Goal: Check status: Check status

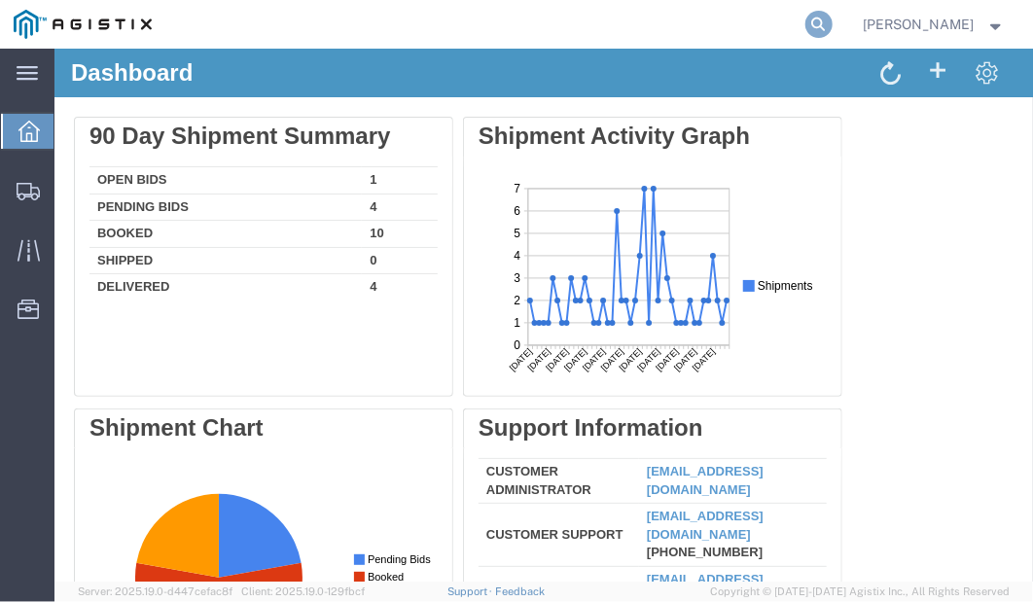
click at [833, 27] on icon at bounding box center [818, 24] width 27 height 27
click at [702, 28] on input "search" at bounding box center [509, 24] width 591 height 47
paste input "TruckingKing!123"
type input "TruckingKing!123"
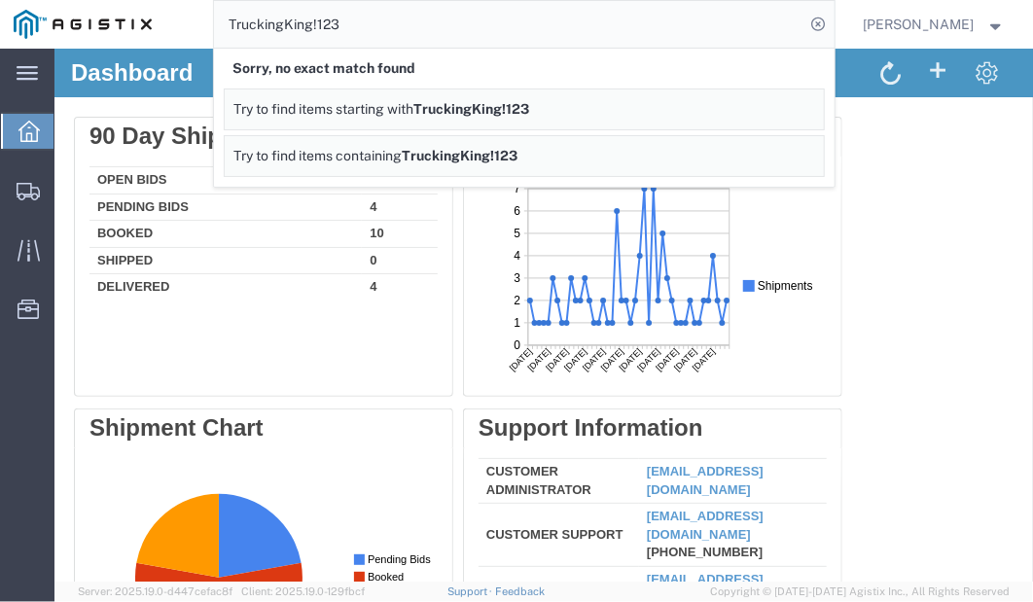
drag, startPoint x: 601, startPoint y: 26, endPoint x: -37, endPoint y: -47, distance: 642.2
click at [0, 0] on html "main_menu Created with Sketch. Collapse Menu Dashboard Shipments Traffic Resour…" at bounding box center [516, 301] width 1033 height 602
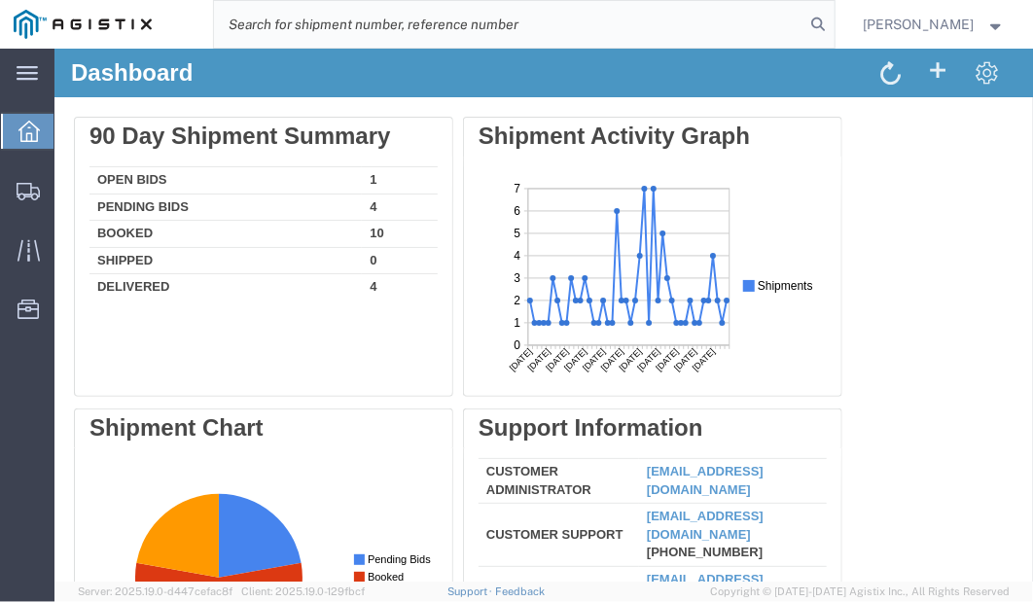
click at [763, 22] on input "search" at bounding box center [509, 24] width 591 height 47
paste input "56768406"
type input "56768406"
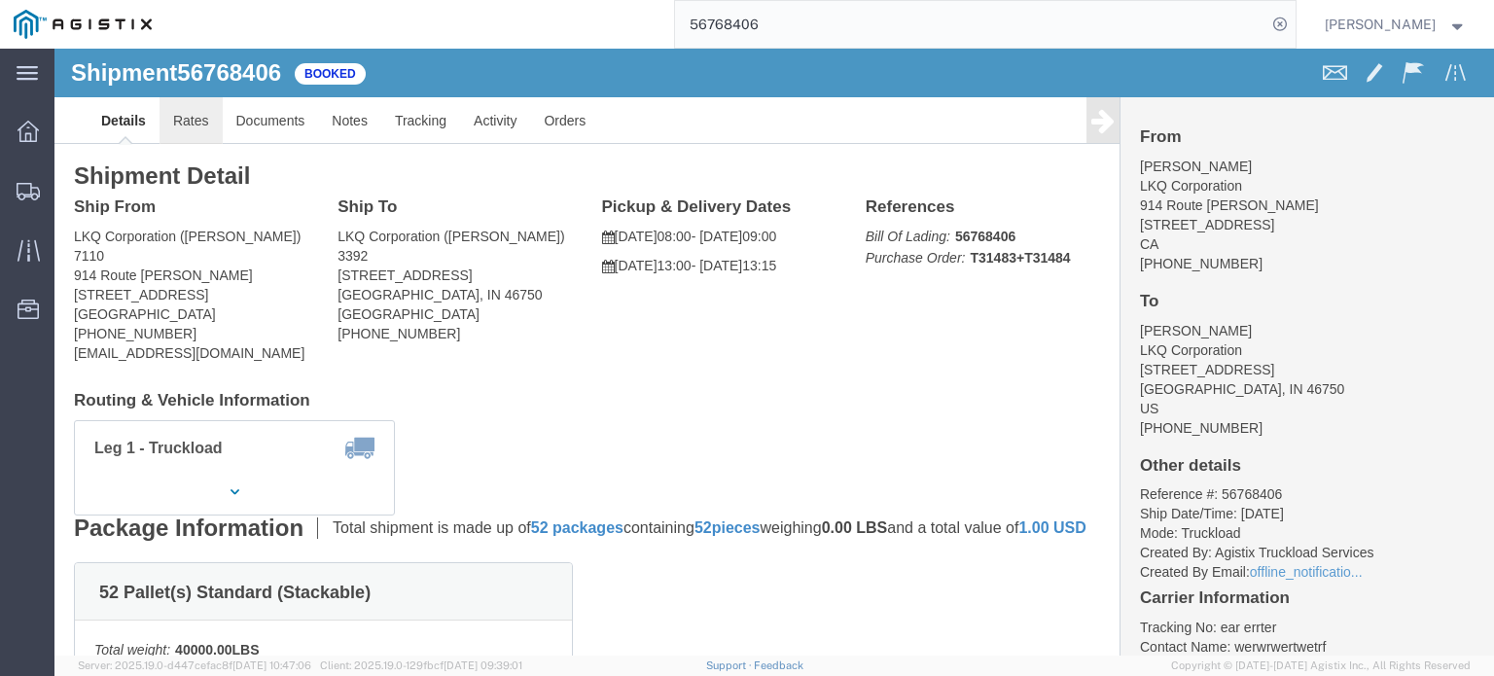
click link "Rates"
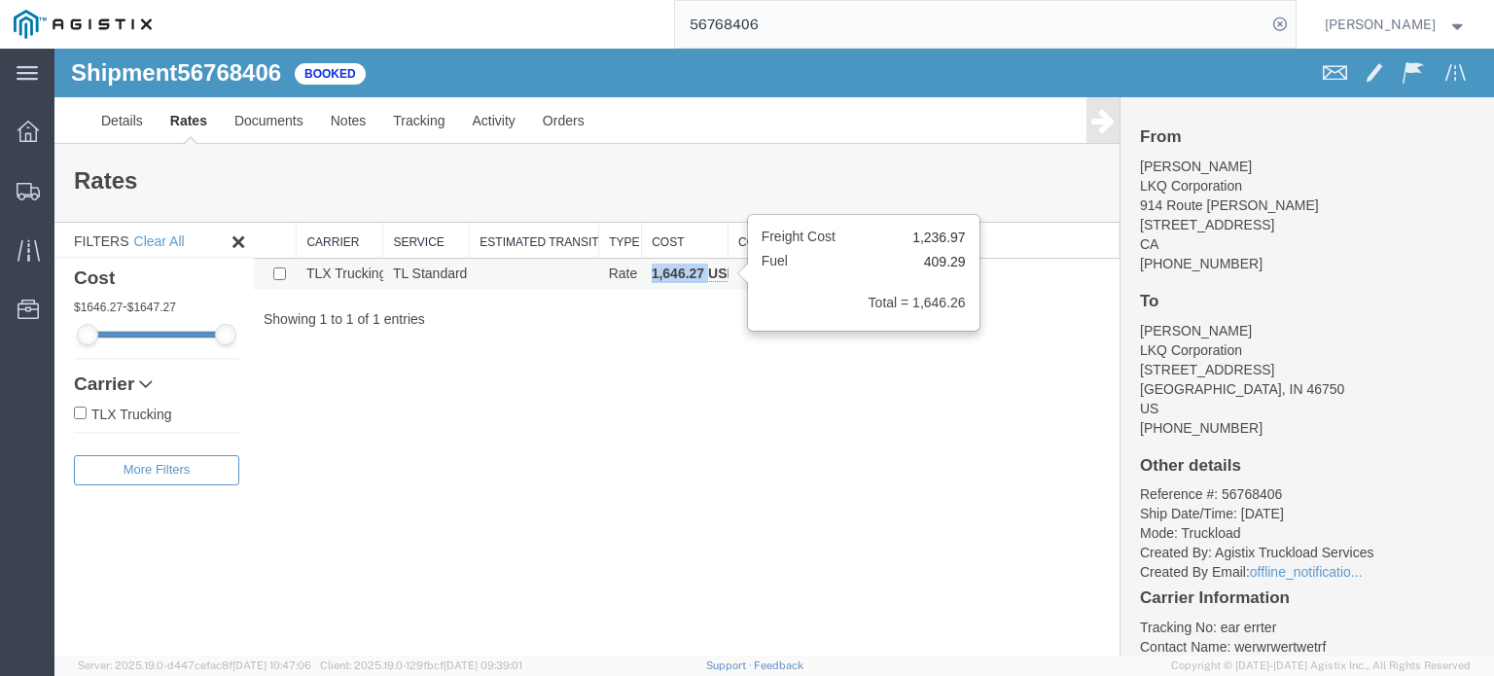
copy b "1,646.27"
drag, startPoint x: 643, startPoint y: 266, endPoint x: 708, endPoint y: 276, distance: 65.9
click at [708, 276] on td "1,646.27 USD" at bounding box center [685, 275] width 87 height 32
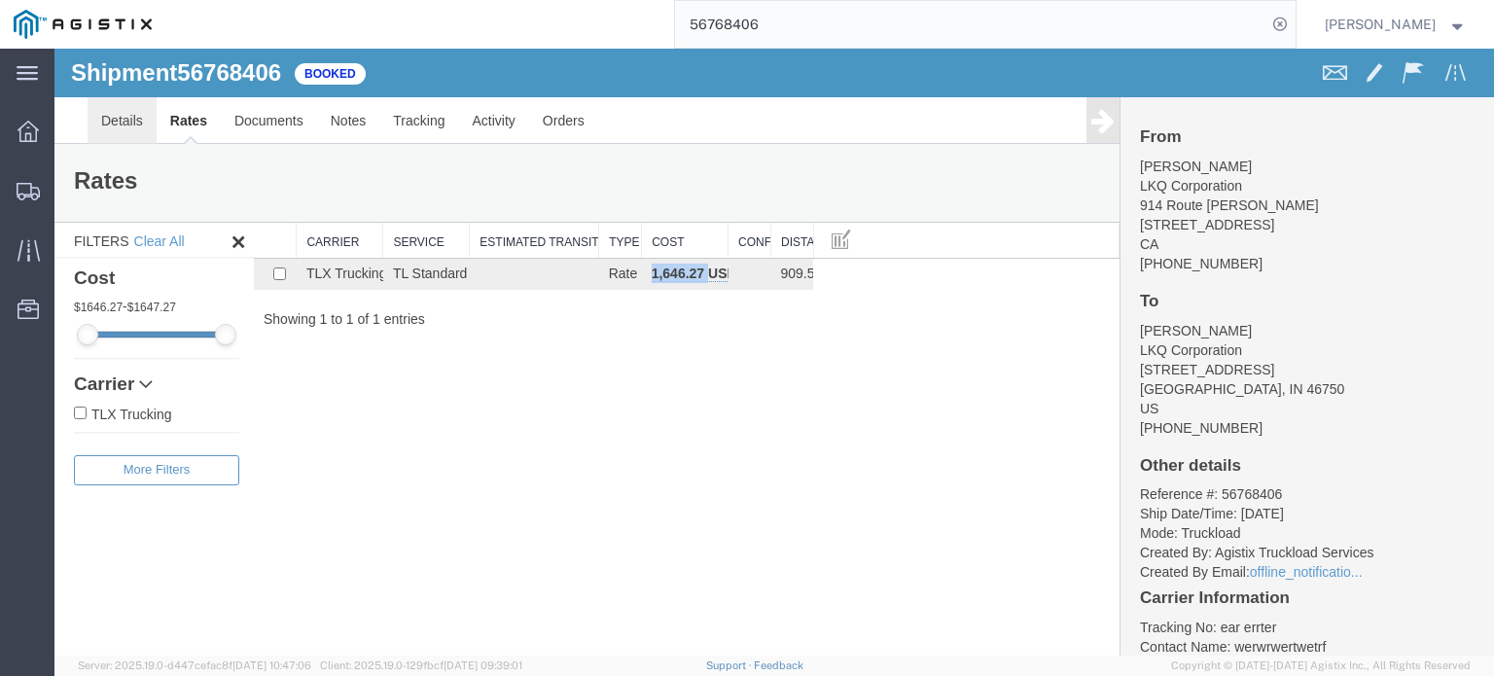
click at [125, 124] on link "Details" at bounding box center [122, 120] width 69 height 47
